Goal: Information Seeking & Learning: Learn about a topic

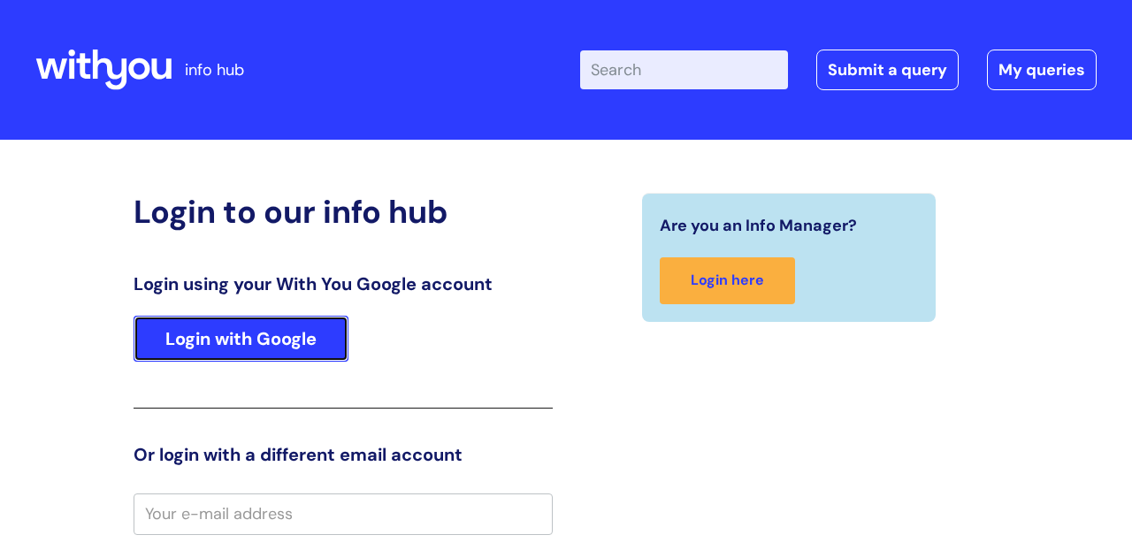
click at [276, 333] on link "Login with Google" at bounding box center [241, 339] width 215 height 46
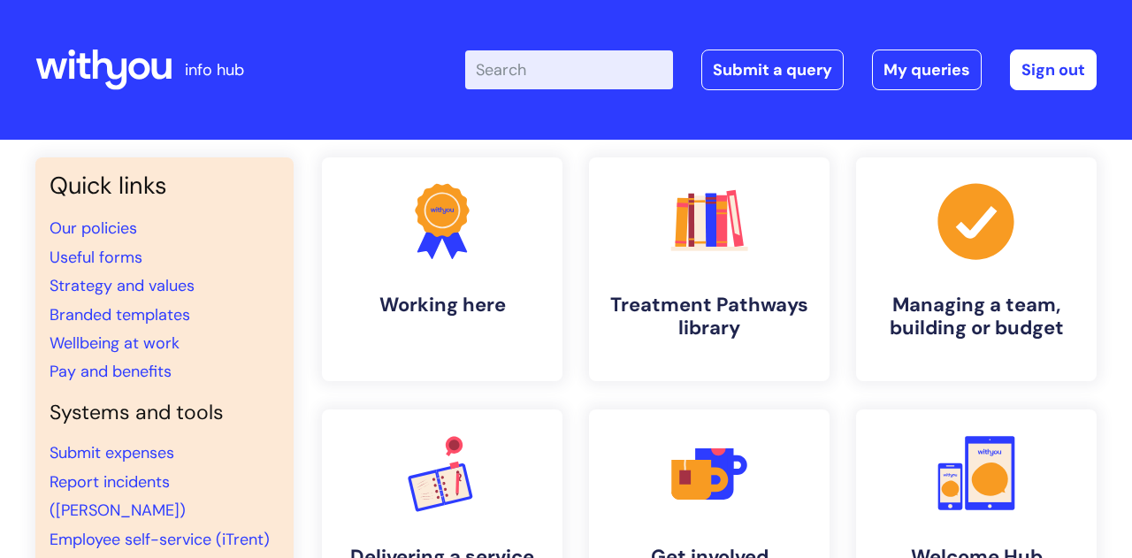
click at [530, 61] on input "Enter your search term here..." at bounding box center [569, 69] width 208 height 39
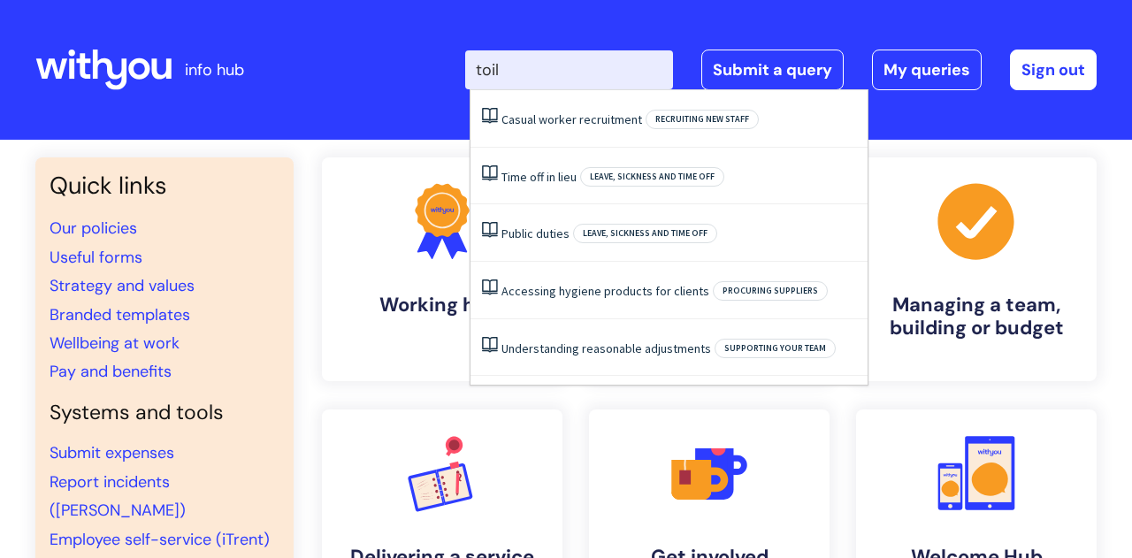
type input "toil"
click button "Search" at bounding box center [0, 0] width 0 height 0
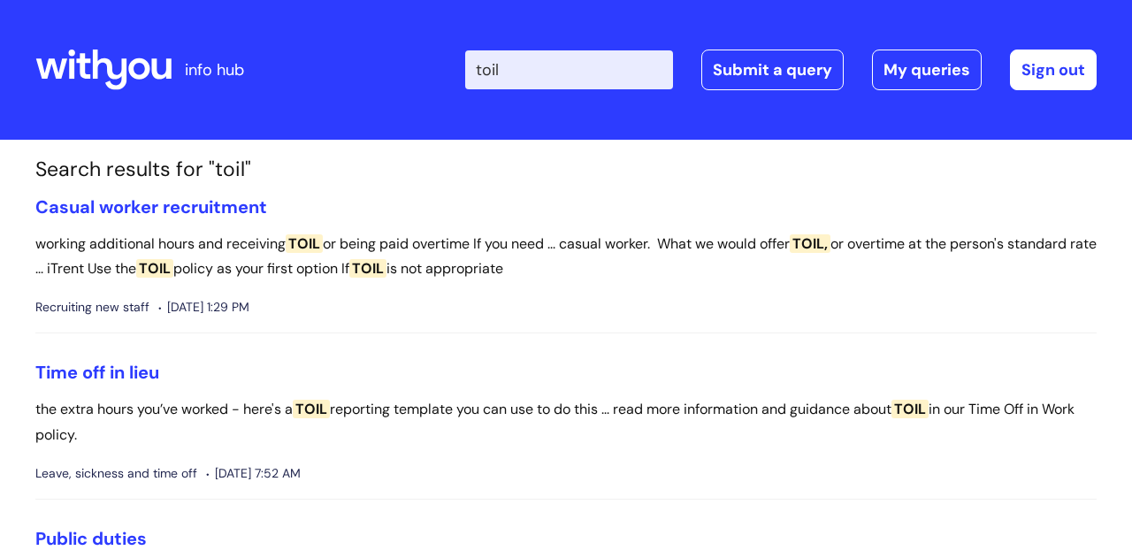
click at [929, 413] on span "TOIL" at bounding box center [910, 409] width 37 height 19
click at [128, 374] on link "Time off in lieu" at bounding box center [97, 372] width 124 height 23
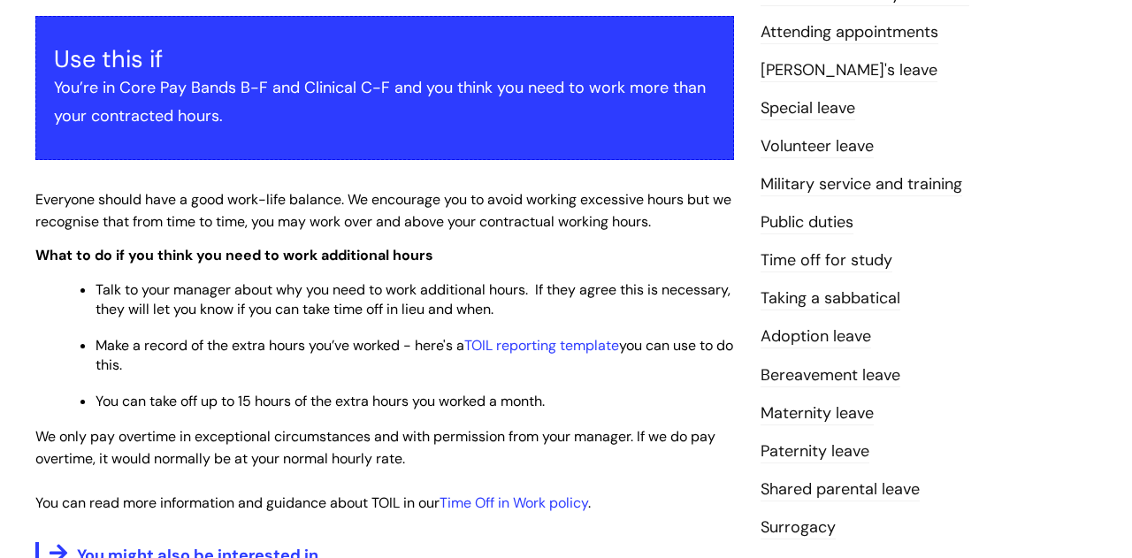
scroll to position [318, 0]
click at [543, 505] on link "Time Off in Work policy" at bounding box center [514, 503] width 149 height 19
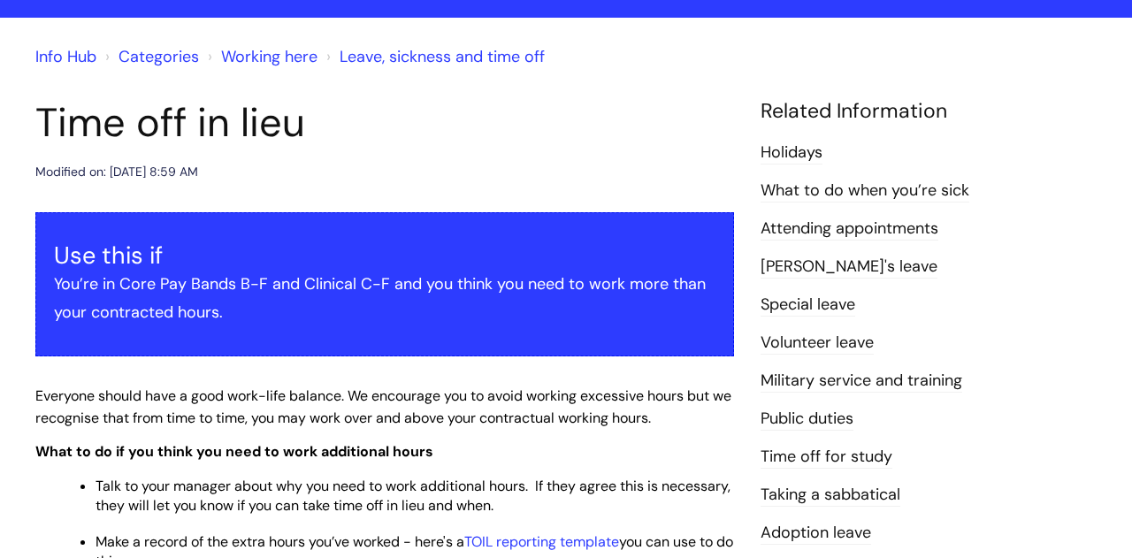
scroll to position [127, 0]
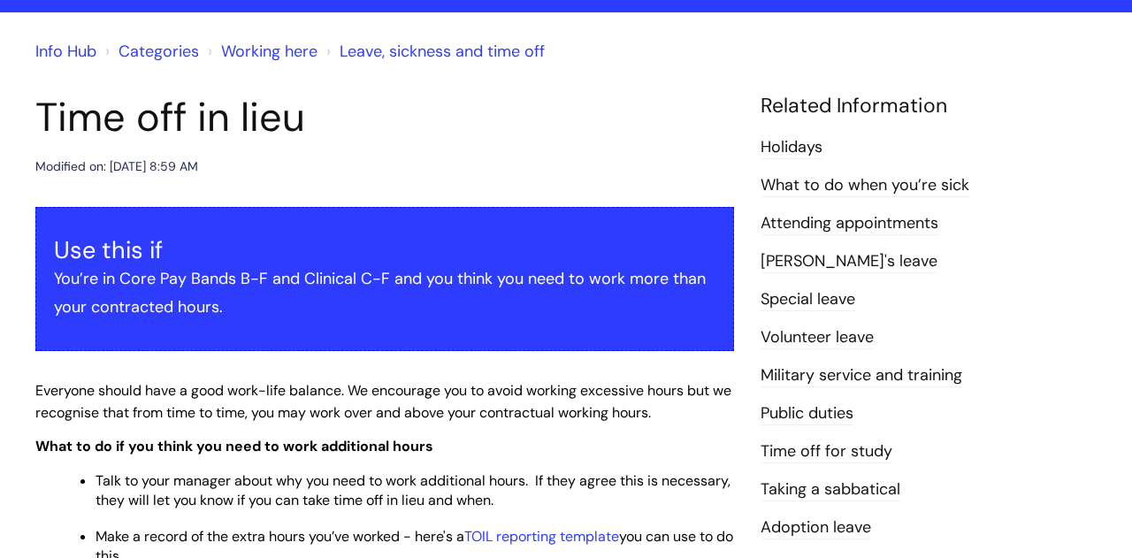
click at [896, 221] on link "Attending appointments" at bounding box center [850, 223] width 178 height 23
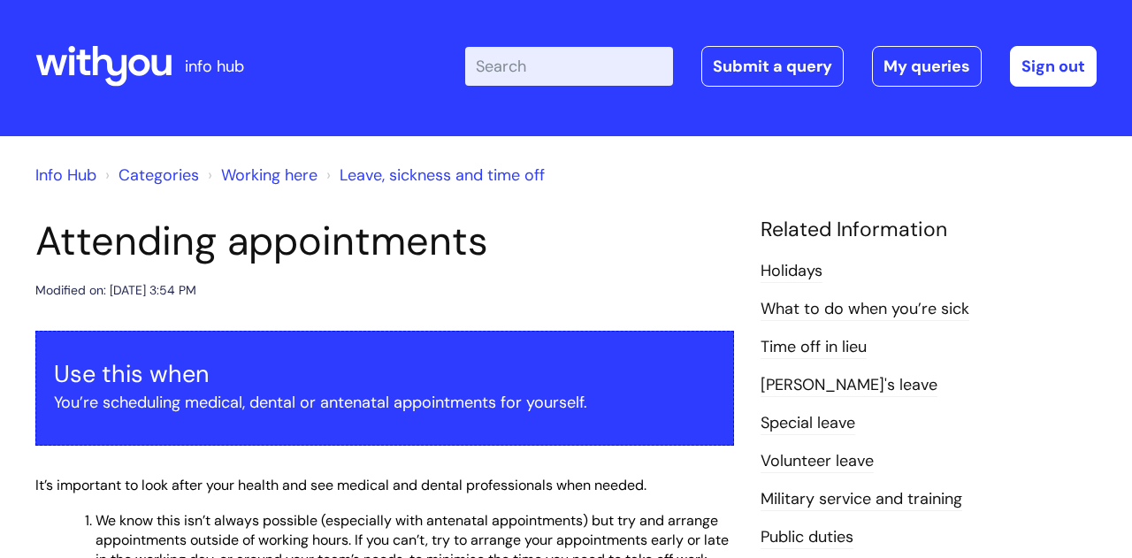
scroll to position [4, 0]
click at [543, 67] on input "Enter your search term here..." at bounding box center [569, 66] width 208 height 39
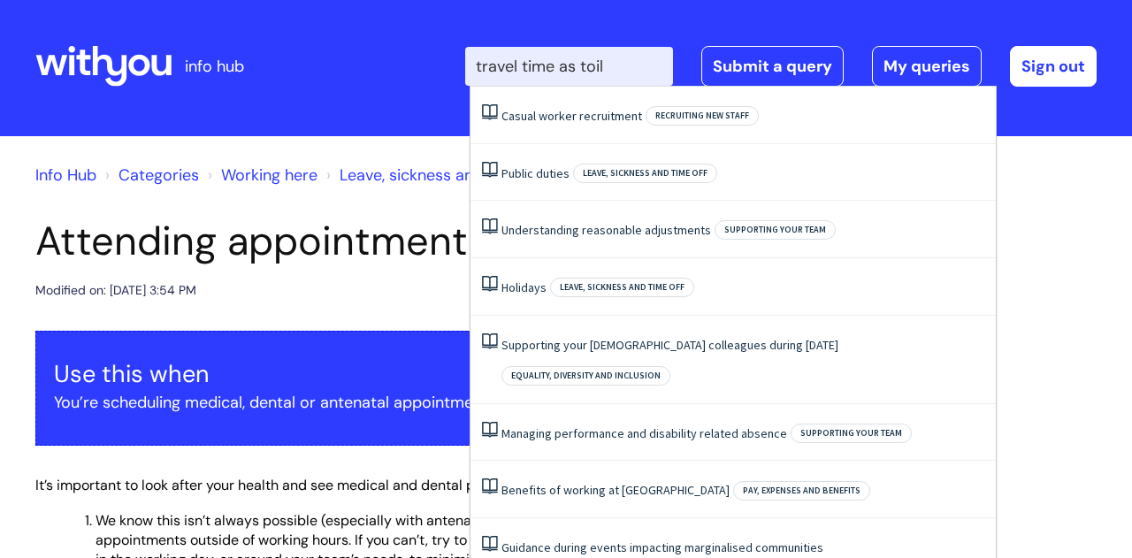
type input "travel time as toil"
click button "Search" at bounding box center [0, 0] width 0 height 0
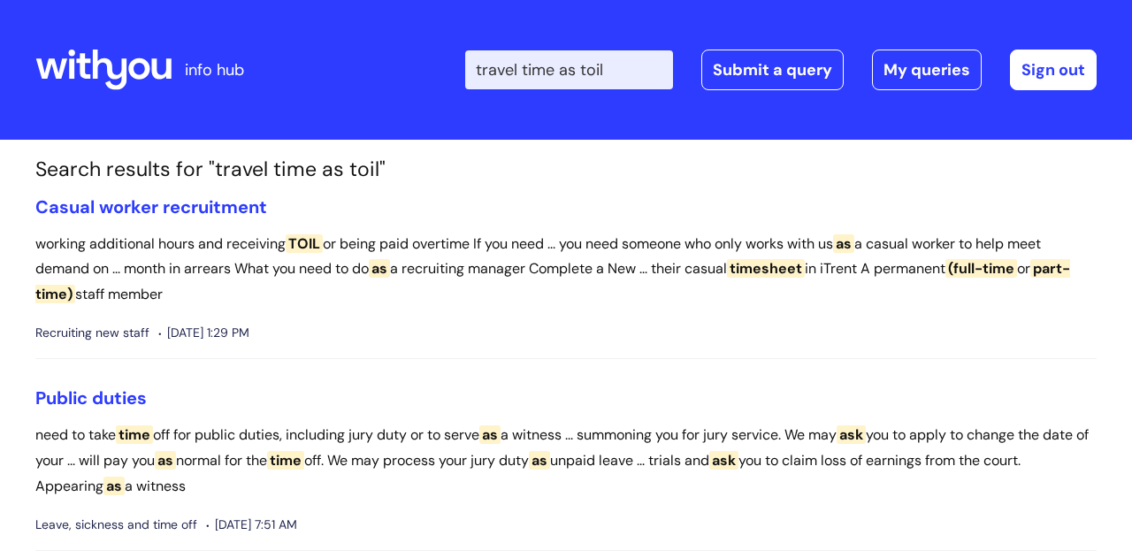
click at [629, 58] on input "travel time as toil" at bounding box center [569, 69] width 208 height 39
